Goal: Information Seeking & Learning: Compare options

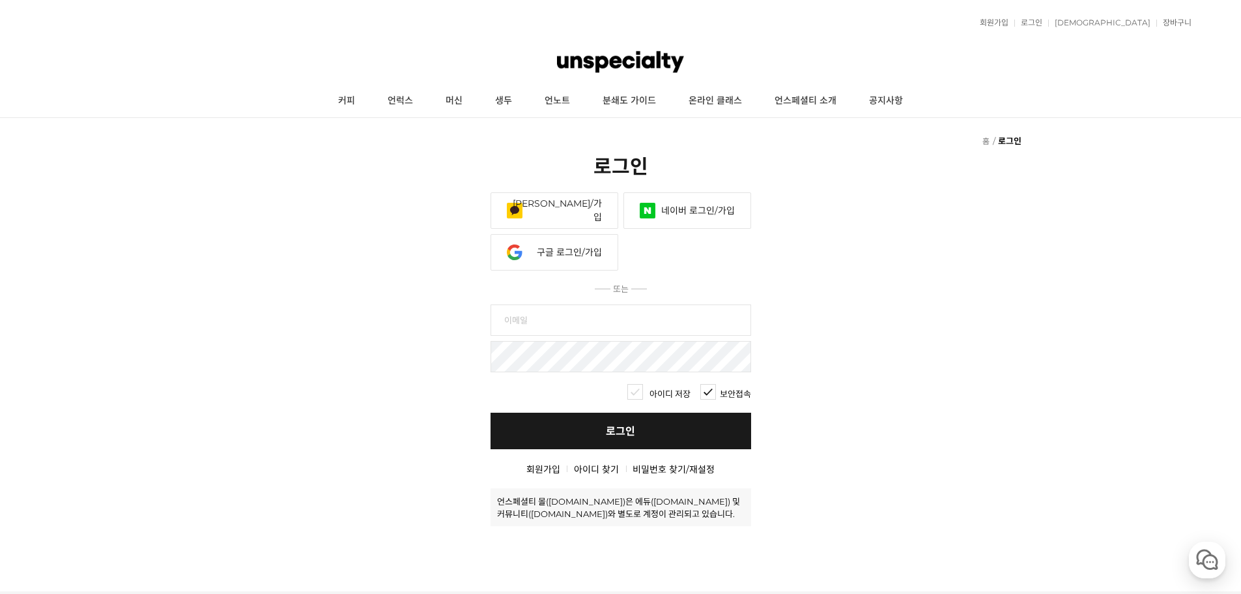
drag, startPoint x: 149, startPoint y: 0, endPoint x: 685, endPoint y: 201, distance: 573.1
click at [685, 201] on link "네이버 로그인/가입" at bounding box center [687, 210] width 128 height 36
click at [691, 215] on link "네이버 로그인/가입" at bounding box center [687, 210] width 128 height 36
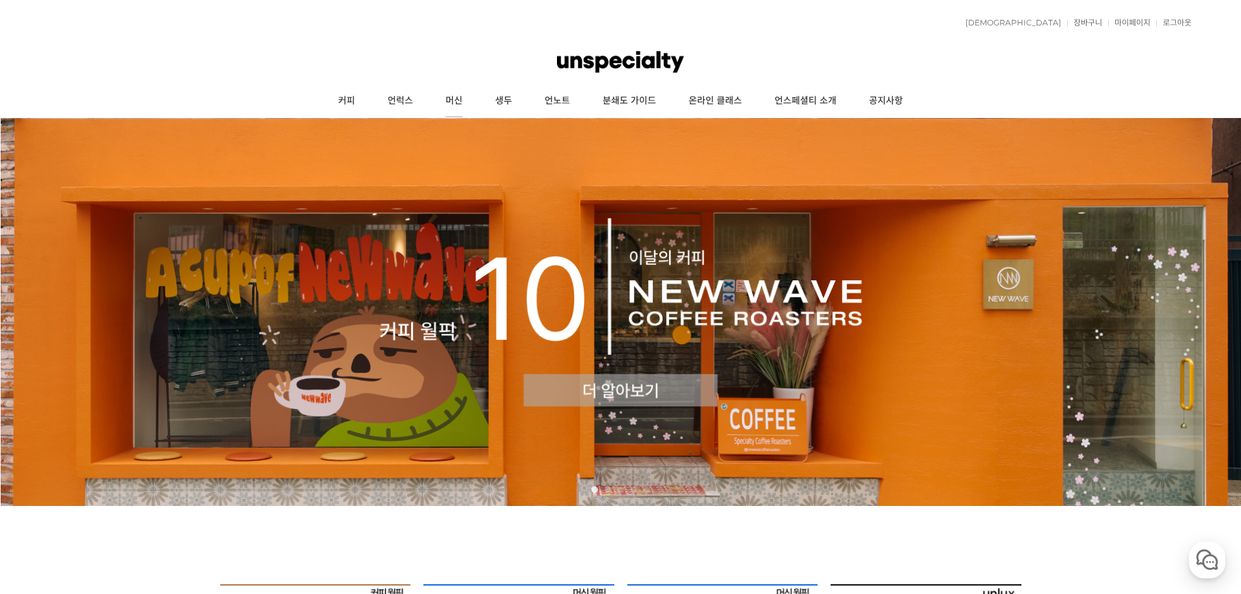
click at [437, 103] on link "머신" at bounding box center [454, 101] width 50 height 33
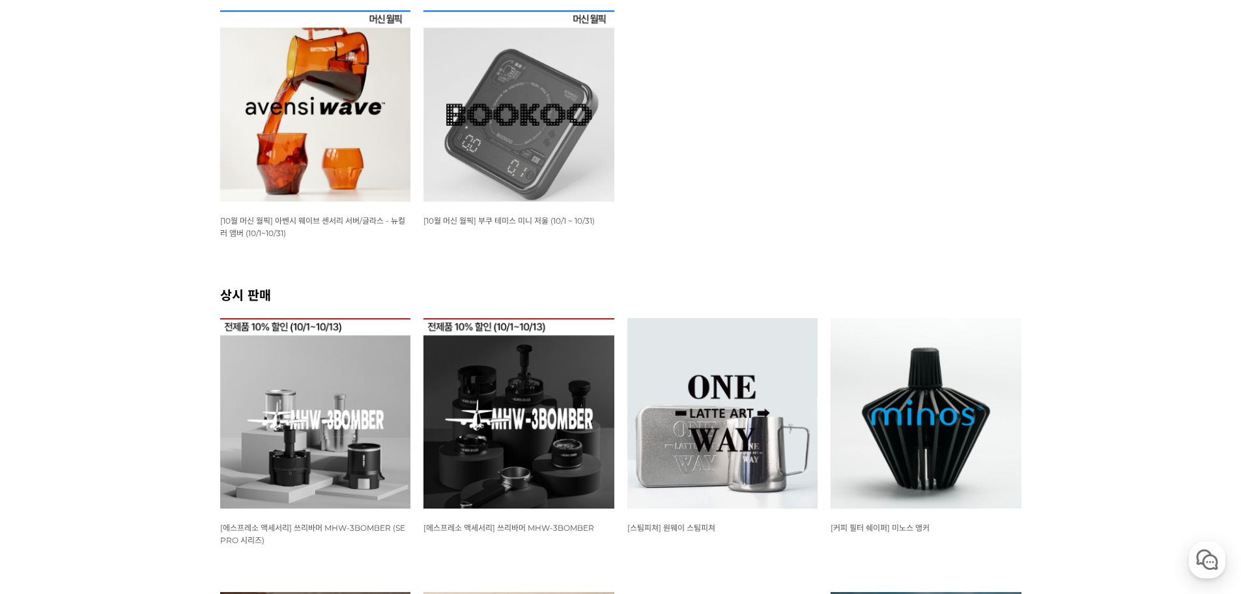
scroll to position [261, 0]
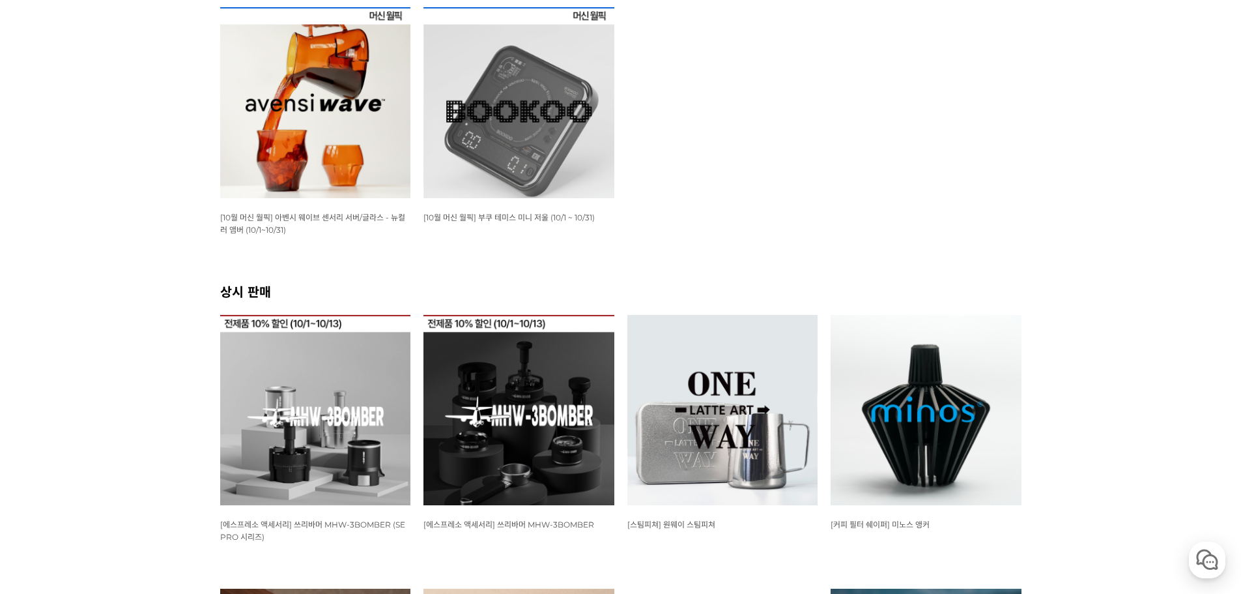
click at [568, 165] on img at bounding box center [518, 102] width 191 height 191
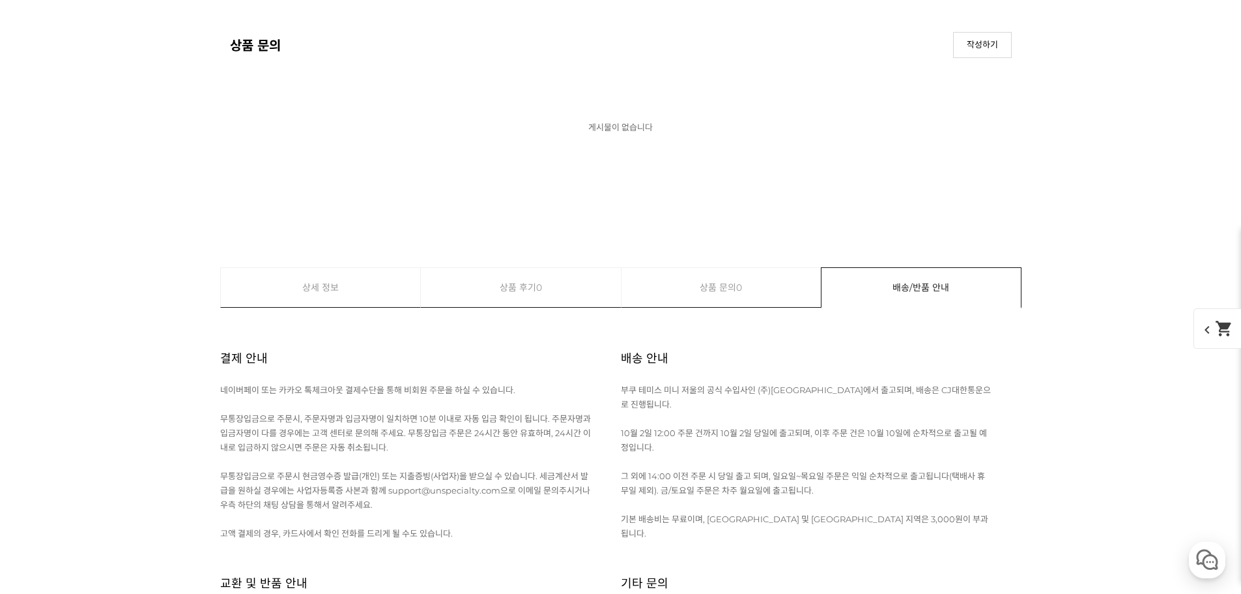
scroll to position [12769, 0]
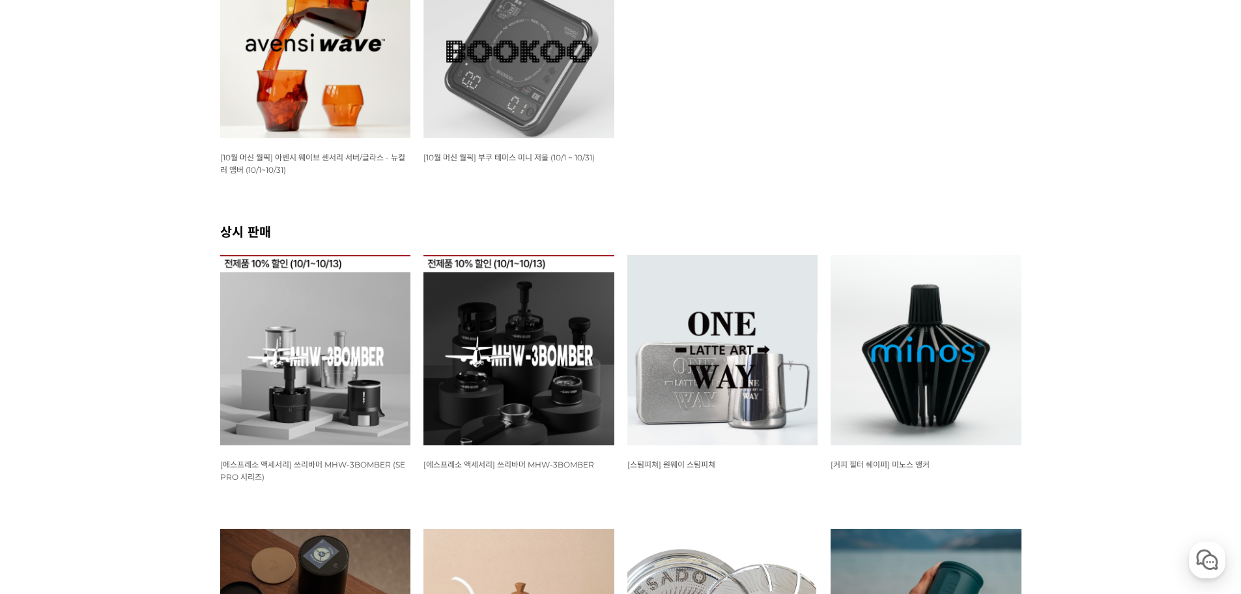
scroll to position [326, 0]
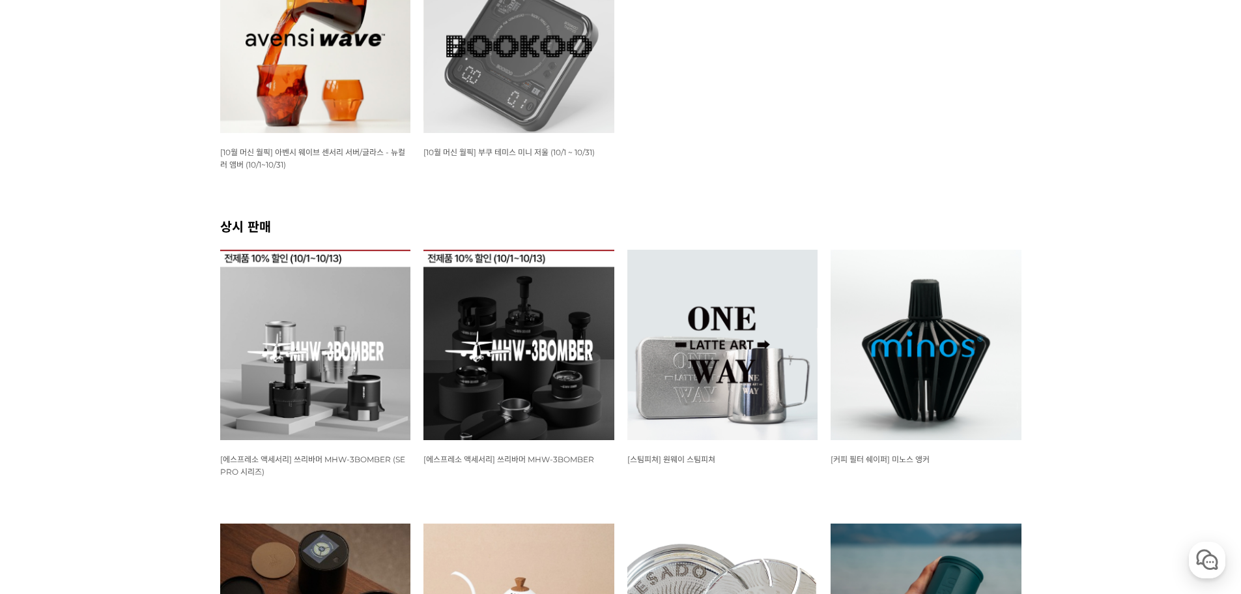
click at [337, 313] on img at bounding box center [315, 345] width 191 height 191
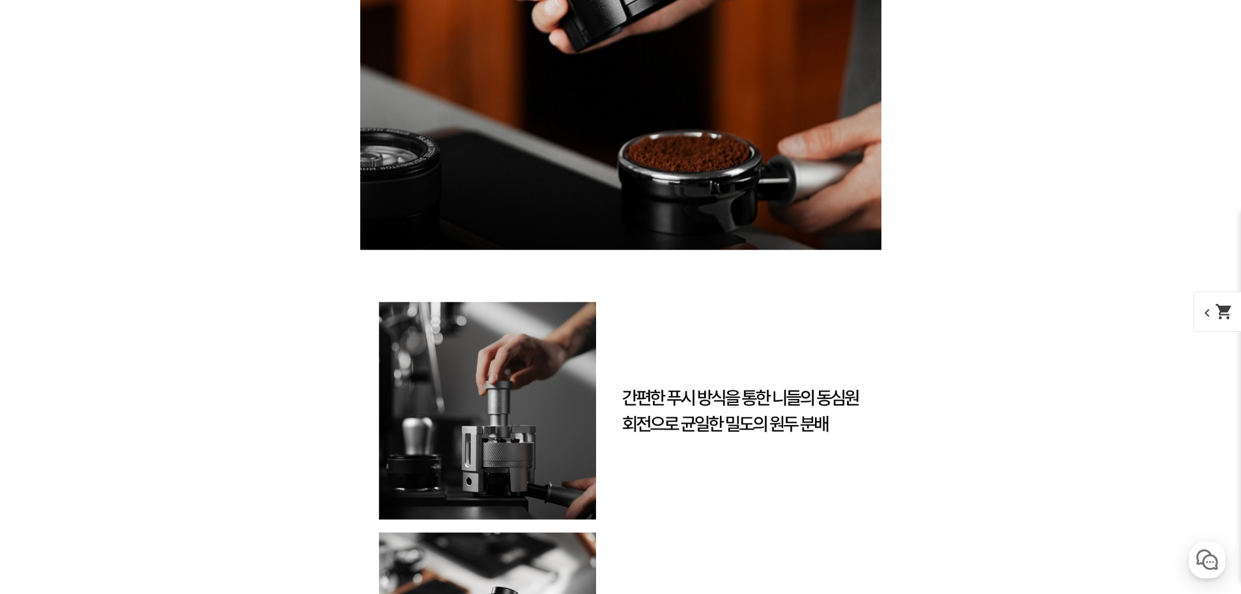
scroll to position [11792, 0]
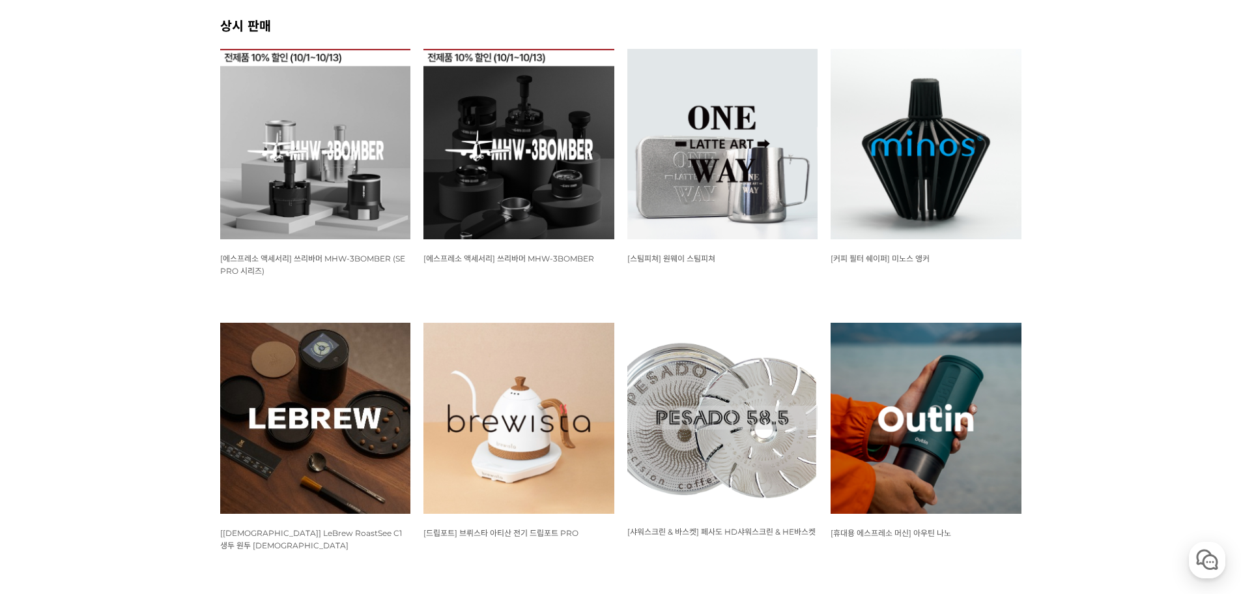
scroll to position [521, 0]
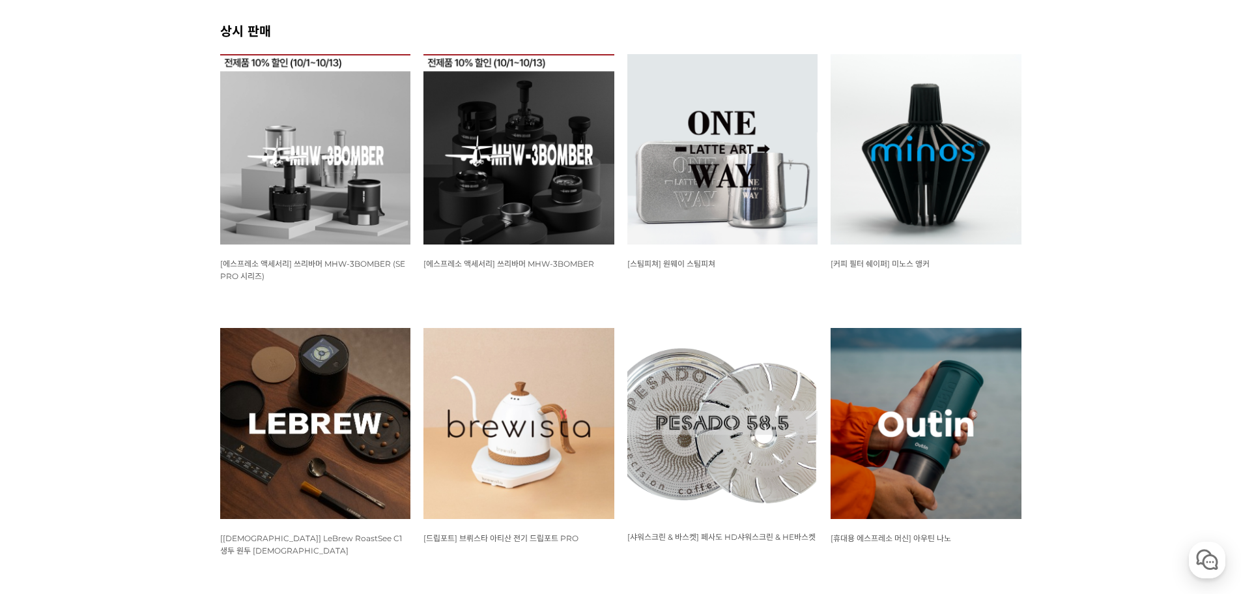
click at [1001, 137] on img at bounding box center [926, 149] width 191 height 191
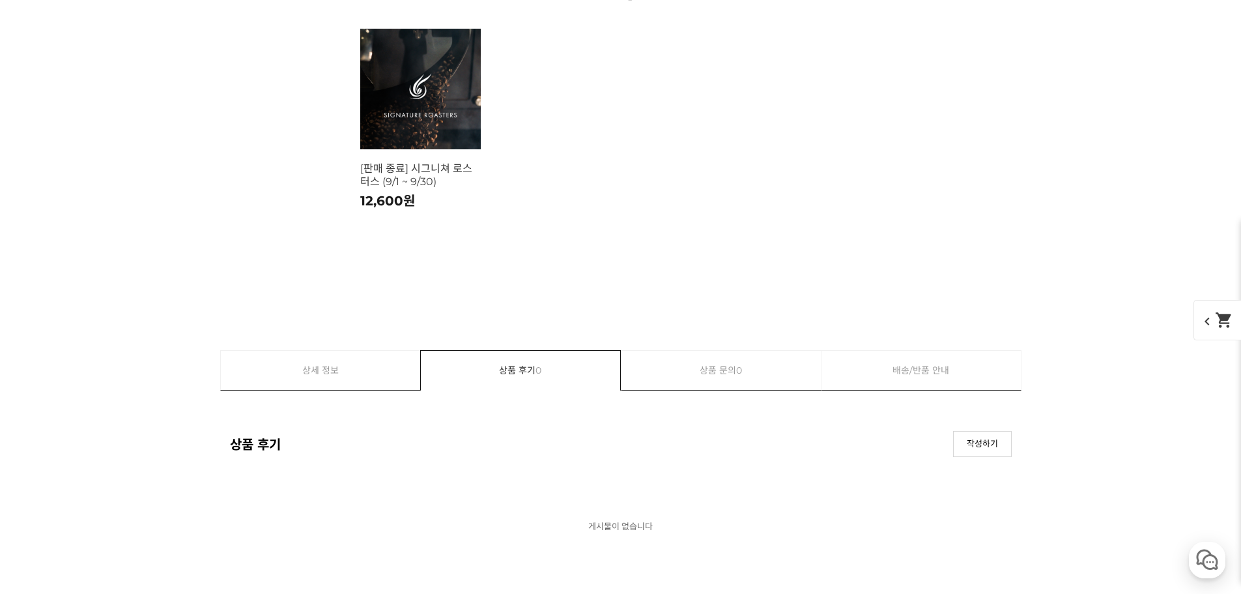
scroll to position [7753, 0]
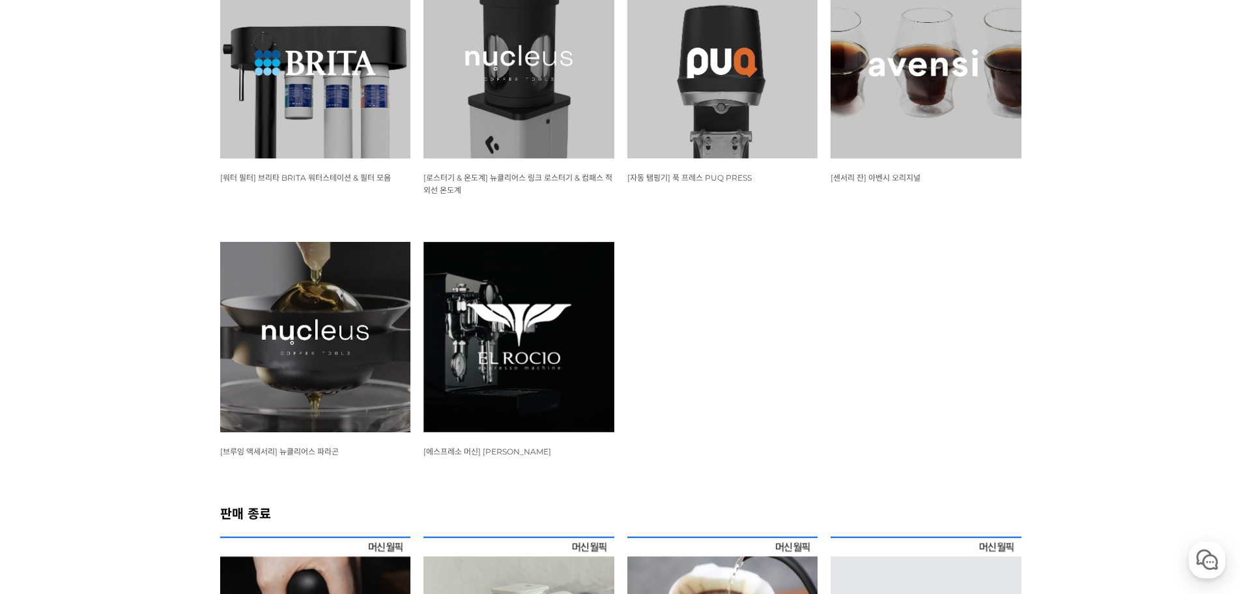
scroll to position [1433, 0]
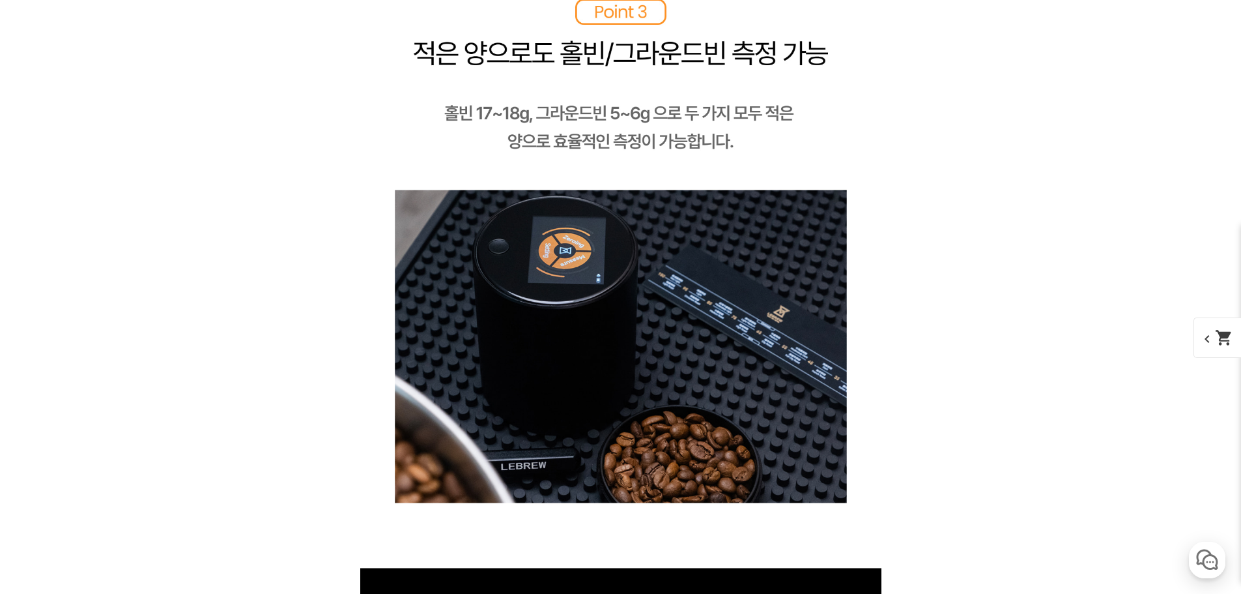
scroll to position [3909, 0]
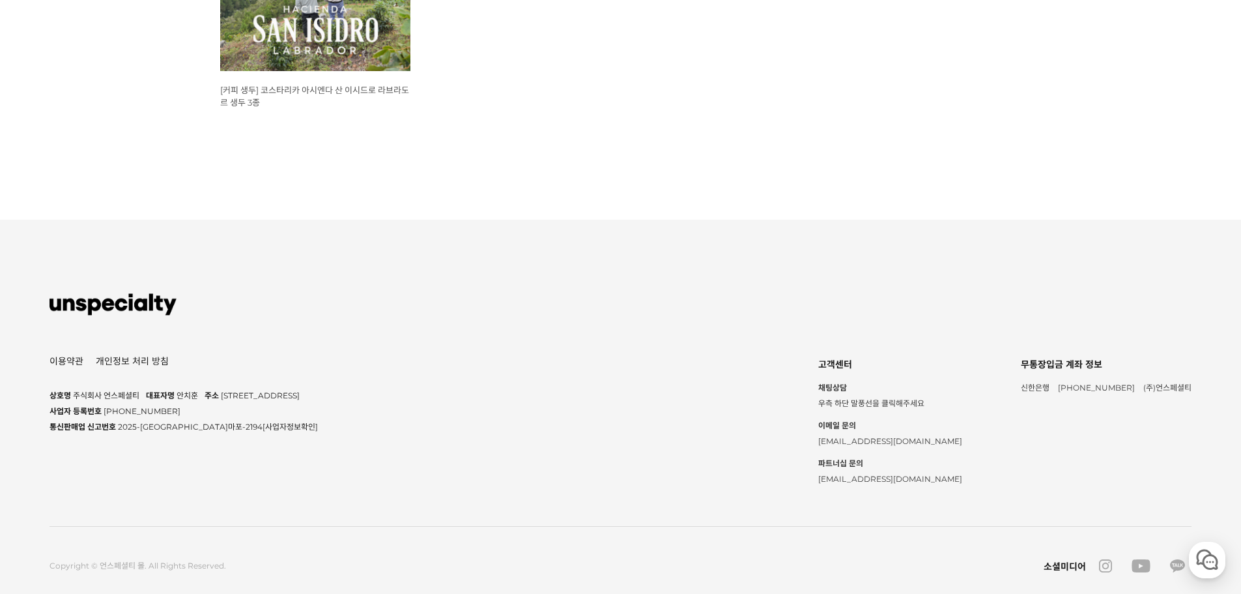
scroll to position [1001, 0]
